Goal: Find specific page/section: Find specific page/section

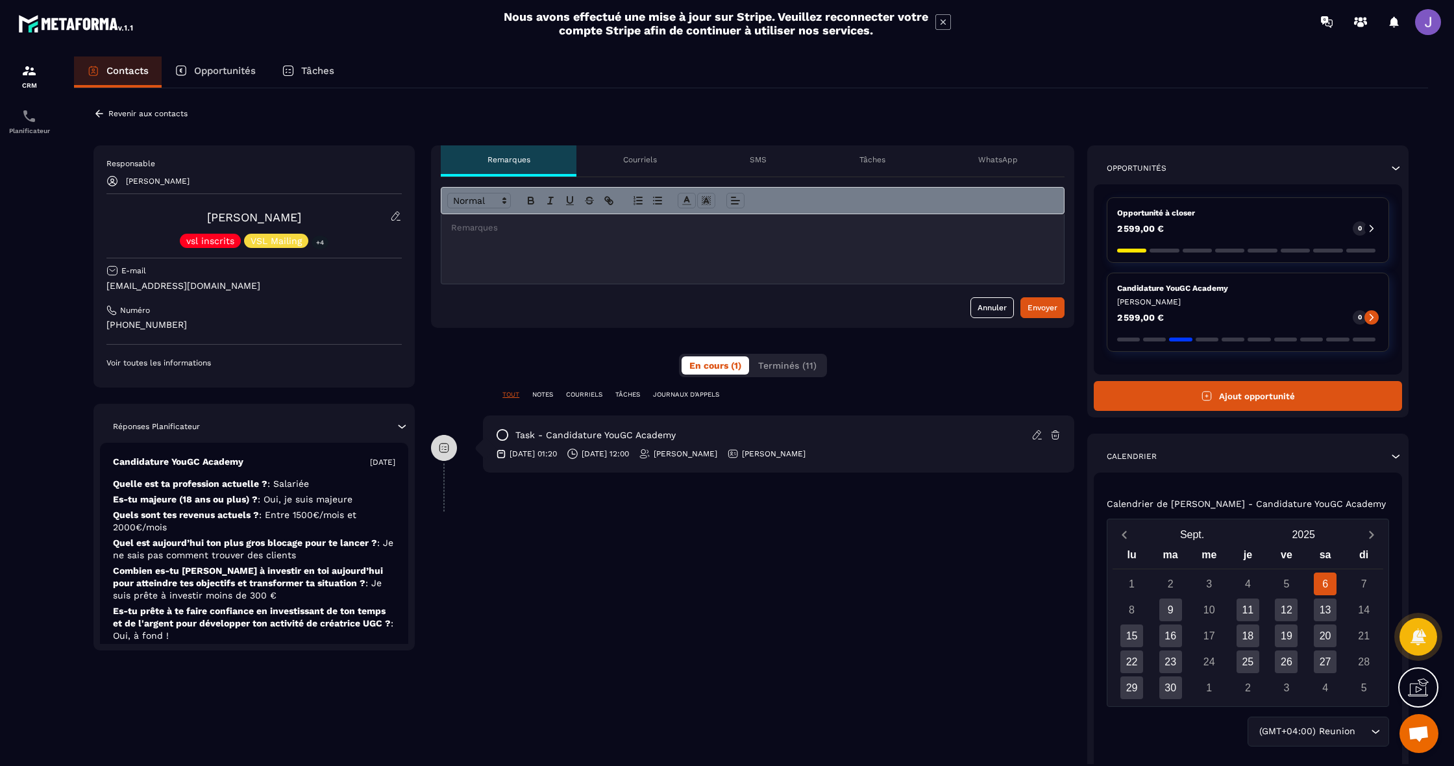
drag, startPoint x: 192, startPoint y: 325, endPoint x: 98, endPoint y: 328, distance: 94.1
click at [98, 328] on div "Responsable [PERSON_NAME] [PERSON_NAME] vsl inscrits VSL Mailing +4 E-mail [EMA…" at bounding box center [253, 266] width 321 height 242
copy p "[PHONE_NUMBER]"
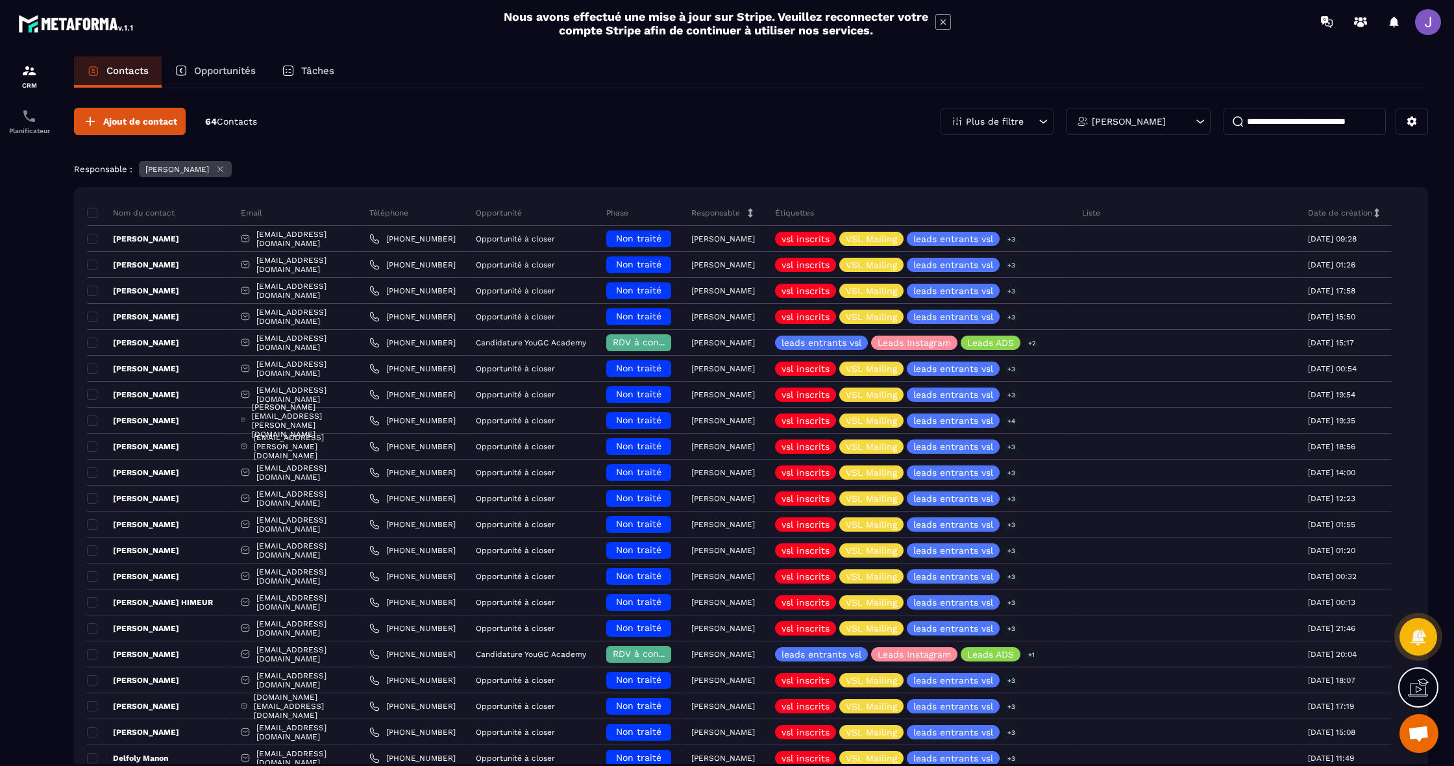
click at [1295, 128] on input at bounding box center [1304, 121] width 162 height 27
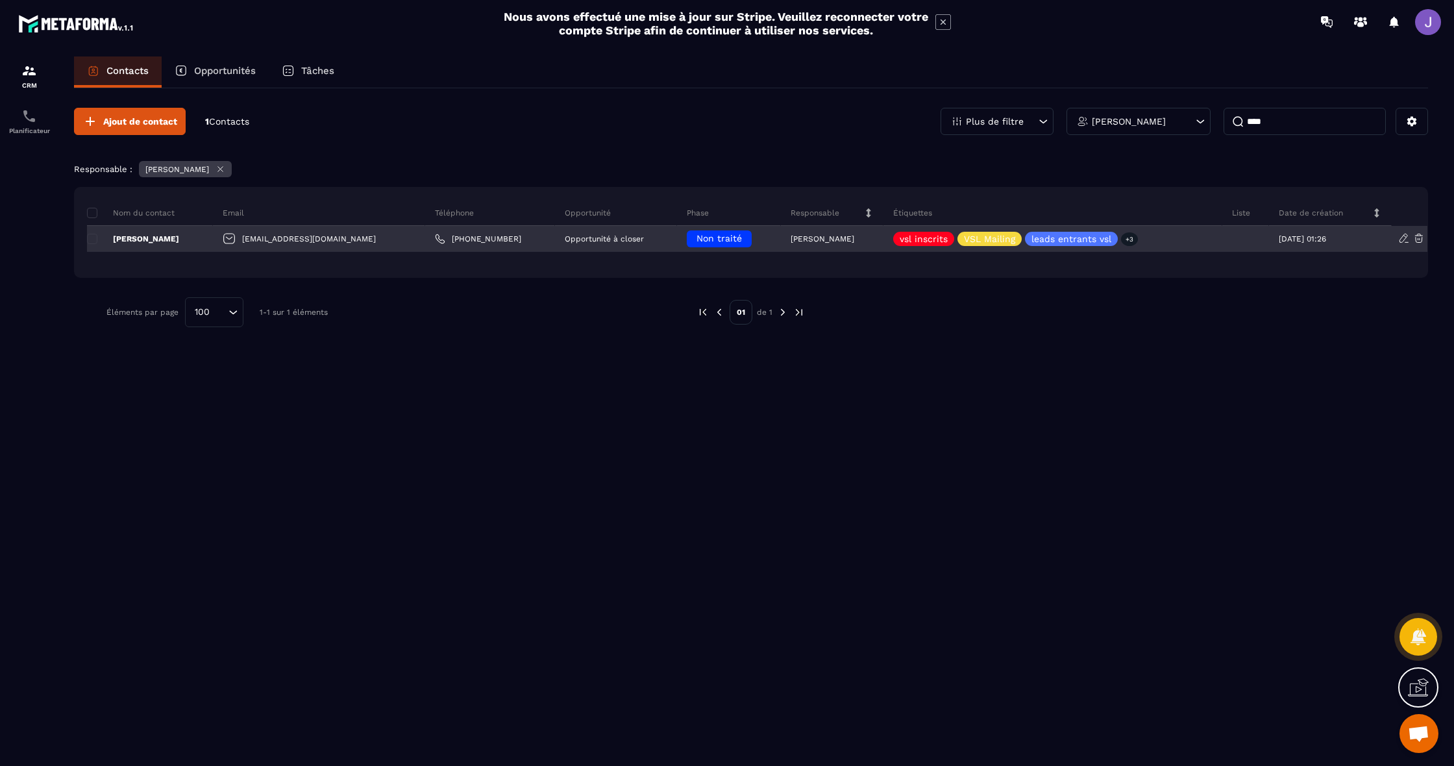
type input "****"
click at [372, 236] on div "[EMAIL_ADDRESS][DOMAIN_NAME]" at bounding box center [319, 239] width 212 height 26
click at [341, 241] on div "[EMAIL_ADDRESS][DOMAIN_NAME]" at bounding box center [319, 239] width 212 height 26
click at [151, 239] on p "[PERSON_NAME]" at bounding box center [133, 239] width 92 height 10
